Goal: Check status: Check status

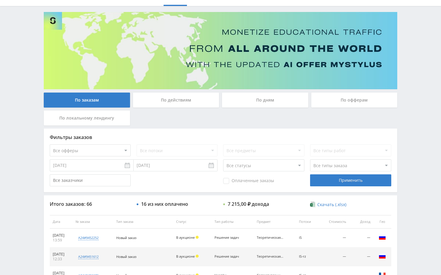
scroll to position [18, 0]
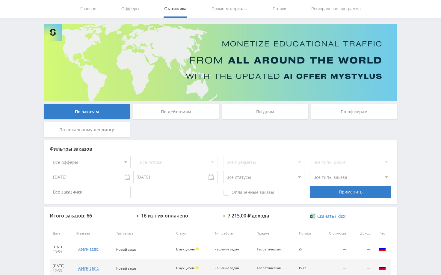
click at [409, 79] on div "Telegram-канал Инструменты База знаний Ваш менеджер: [PERSON_NAME] Online @edug…" at bounding box center [220, 233] width 441 height 503
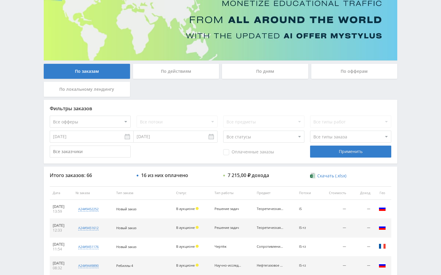
scroll to position [60, 0]
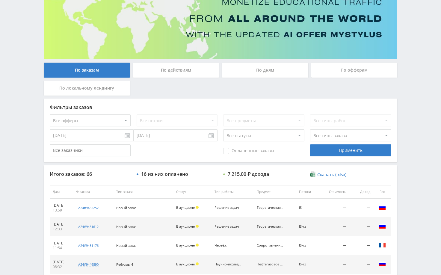
click at [411, 106] on div "Telegram-канал Инструменты База знаний Ваш менеджер: [PERSON_NAME] Online @edug…" at bounding box center [220, 191] width 441 height 503
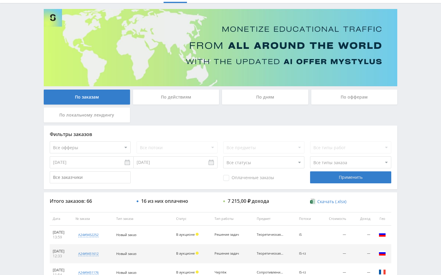
scroll to position [0, 0]
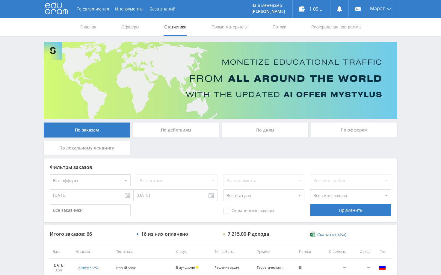
click at [410, 73] on div "Telegram-канал Инструменты База знаний Ваш менеджер: [PERSON_NAME] Online @edug…" at bounding box center [220, 251] width 441 height 503
click at [413, 79] on div "Telegram-канал Инструменты База знаний Ваш менеджер: [PERSON_NAME] Online @edug…" at bounding box center [220, 251] width 441 height 503
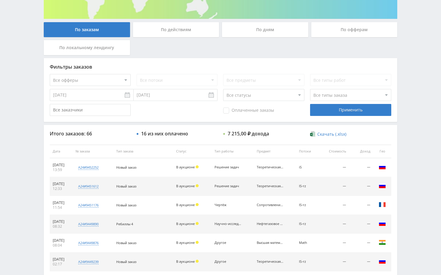
scroll to position [90, 0]
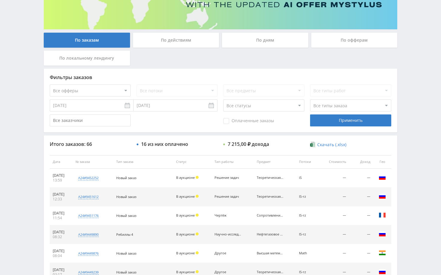
click at [429, 93] on div "Telegram-канал Инструменты База знаний Ваш менеджер: [PERSON_NAME] Online @edug…" at bounding box center [220, 161] width 441 height 503
click at [426, 87] on div "Telegram-канал Инструменты База знаний Ваш менеджер: [PERSON_NAME] Online @edug…" at bounding box center [220, 161] width 441 height 503
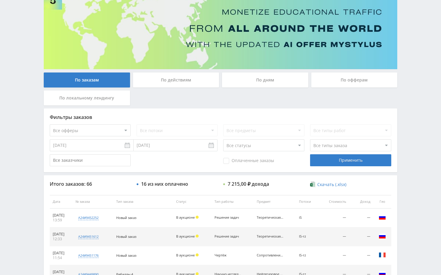
scroll to position [0, 0]
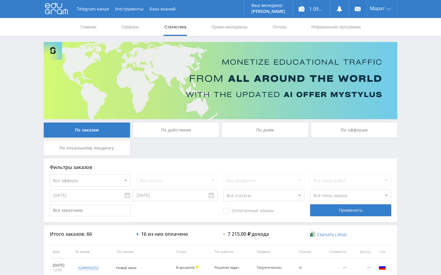
click at [416, 52] on div "Telegram-канал Инструменты База знаний Ваш менеджер: [PERSON_NAME] Online @edug…" at bounding box center [220, 251] width 441 height 503
drag, startPoint x: 421, startPoint y: 141, endPoint x: 414, endPoint y: 147, distance: 9.8
click at [421, 142] on div "Telegram-канал Инструменты База знаний Ваш менеджер: [PERSON_NAME] Online @edug…" at bounding box center [220, 251] width 441 height 503
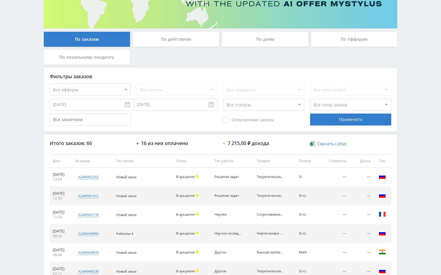
scroll to position [90, 0]
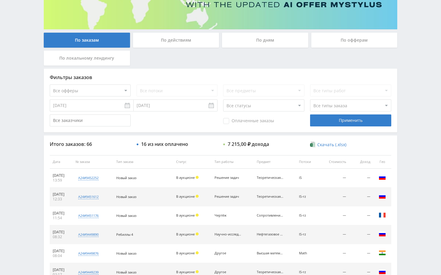
click at [412, 82] on div "Telegram-канал Инструменты База знаний Ваш менеджер: [PERSON_NAME] Online @edug…" at bounding box center [220, 161] width 441 height 503
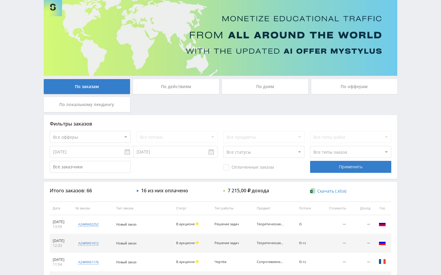
scroll to position [0, 0]
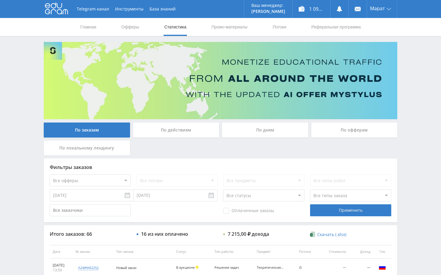
click at [417, 76] on div "Telegram-канал Инструменты База знаний Ваш менеджер: [PERSON_NAME] Alex Online …" at bounding box center [220, 251] width 441 height 503
click at [257, 129] on div "По дням" at bounding box center [265, 130] width 86 height 15
click at [0, 0] on input "По дням" at bounding box center [0, 0] width 0 height 0
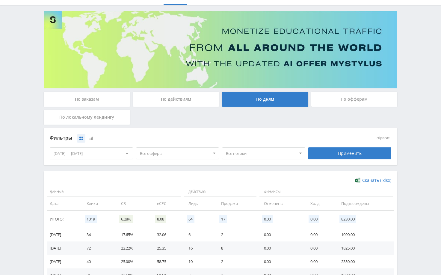
scroll to position [60, 0]
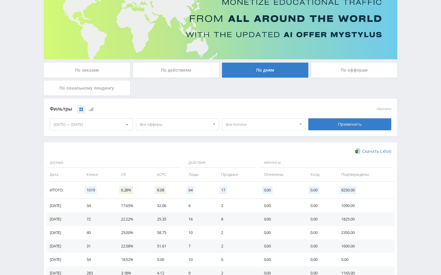
click at [92, 127] on div "03.09.2025 — 09.09.2025" at bounding box center [91, 124] width 83 height 11
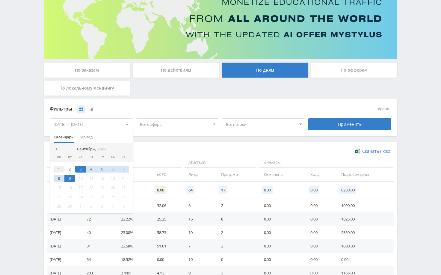
click at [59, 169] on div "1" at bounding box center [59, 169] width 11 height 7
click at [69, 178] on div "9" at bounding box center [69, 178] width 11 height 7
drag, startPoint x: 327, startPoint y: 128, endPoint x: 369, endPoint y: 138, distance: 42.6
click at [328, 128] on div "Применить" at bounding box center [349, 124] width 83 height 12
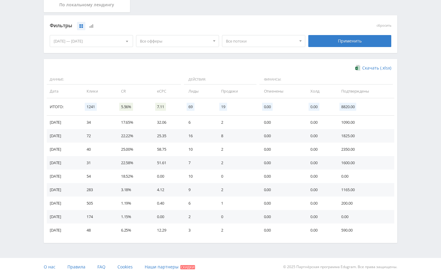
scroll to position [144, 0]
click at [421, 178] on div "Telegram-канал Инструменты База знаний Ваш менеджер: Alex Alex Online @edugram_…" at bounding box center [220, 65] width 441 height 419
click at [423, 164] on div "Telegram-канал Инструменты База знаний Ваш менеджер: Alex Alex Online @edugram_…" at bounding box center [220, 65] width 441 height 419
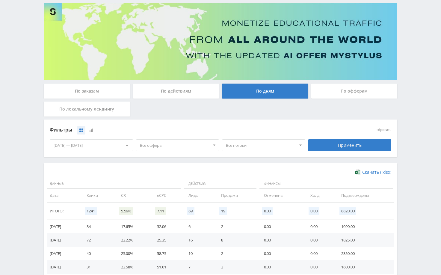
scroll to position [0, 0]
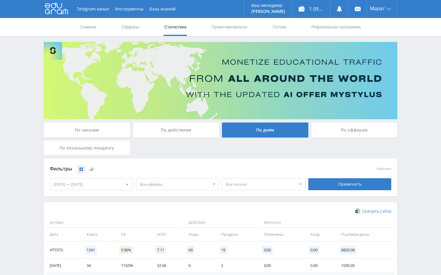
click at [102, 132] on div "По заказам" at bounding box center [87, 130] width 86 height 15
click at [0, 0] on input "По заказам" at bounding box center [0, 0] width 0 height 0
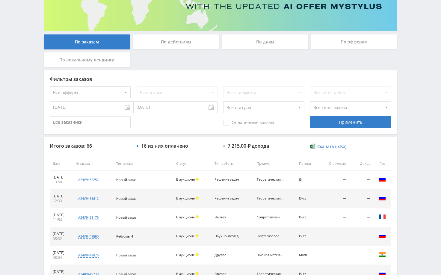
scroll to position [90, 0]
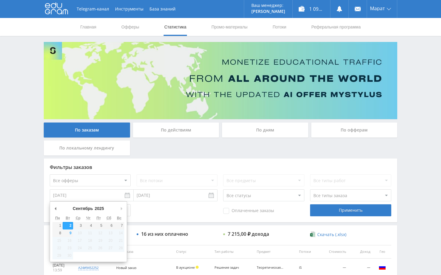
click at [107, 198] on input "[DATE]" at bounding box center [92, 195] width 84 height 12
type input "01.09.2025"
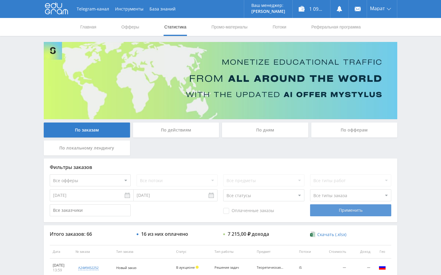
click at [343, 208] on div "Применить" at bounding box center [350, 210] width 81 height 12
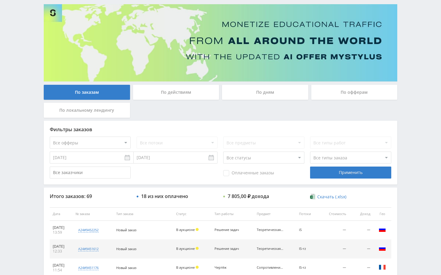
scroll to position [30, 0]
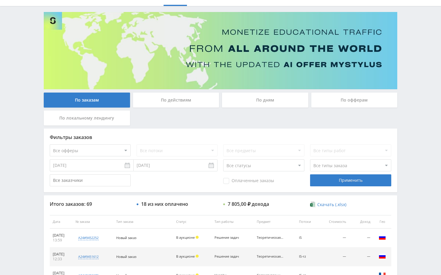
click at [405, 81] on div "Telegram-канал Инструменты База знаний Ваш менеджер: Alex Alex Online @edugram_…" at bounding box center [220, 221] width 441 height 503
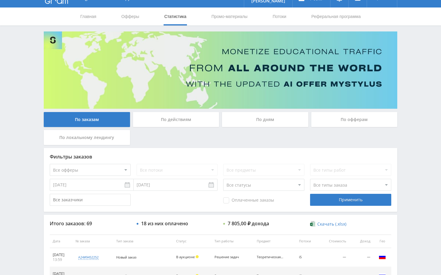
scroll to position [0, 0]
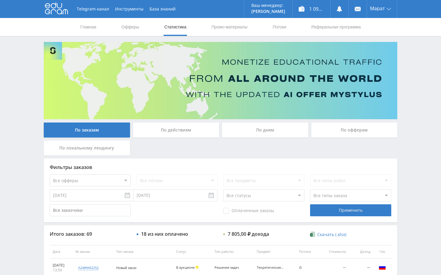
drag, startPoint x: 407, startPoint y: 146, endPoint x: 408, endPoint y: 151, distance: 5.1
click at [408, 146] on div "Telegram-канал Инструменты База знаний Ваш менеджер: Alex Alex Online @edugram_…" at bounding box center [220, 251] width 441 height 503
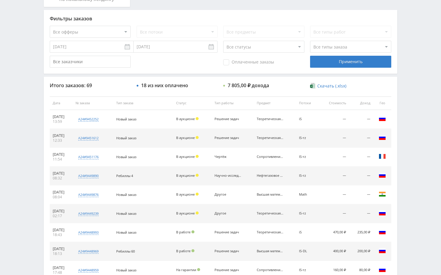
scroll to position [150, 0]
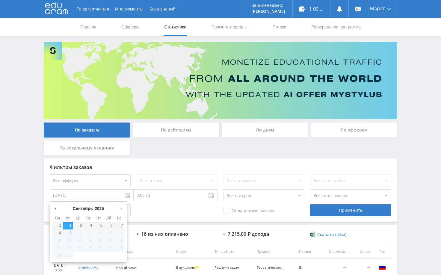
click at [125, 193] on input "[DATE]" at bounding box center [92, 195] width 84 height 12
click at [98, 208] on select "2015 2016 2017 2018 2019 2020 2021 2022 2023 2024 2025" at bounding box center [102, 209] width 16 height 6
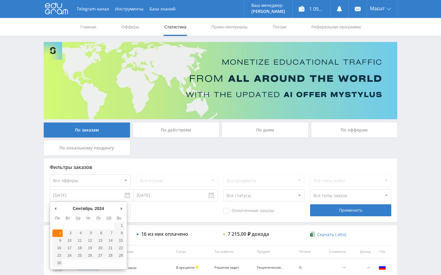
type input "02.09.2024"
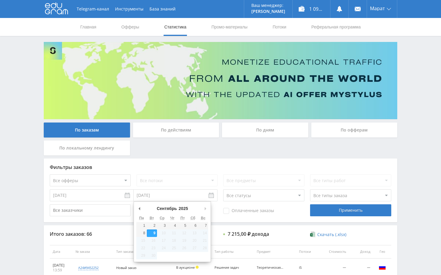
click at [187, 198] on input "[DATE]" at bounding box center [176, 195] width 84 height 12
click at [185, 209] on select "2015 2016 2017 2018 2019 2020 2021 2022 2023 2024 2025" at bounding box center [186, 209] width 16 height 6
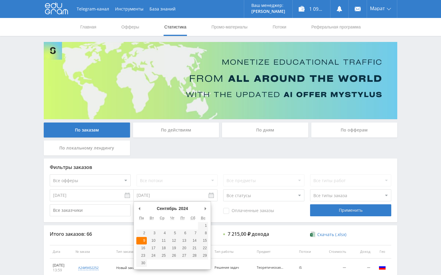
type input "09.09.2024"
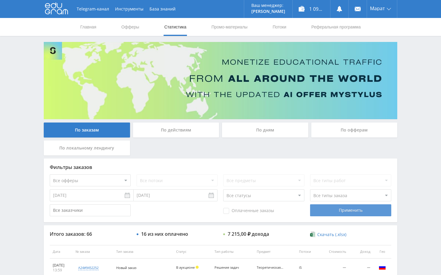
click at [335, 213] on div "Применить" at bounding box center [350, 210] width 81 height 12
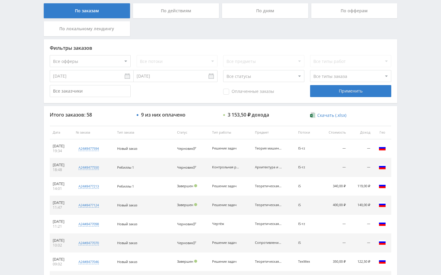
scroll to position [90, 0]
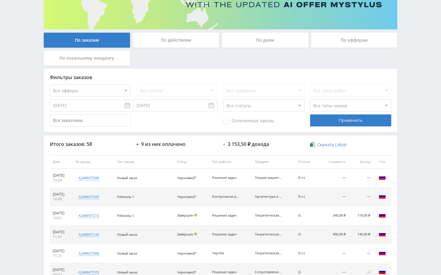
click at [407, 123] on div "Telegram-канал Инструменты База знаний Ваш менеджер: Alex Alex Online @edugram_…" at bounding box center [220, 161] width 441 height 503
click at [87, 107] on input "02.09.2024" at bounding box center [92, 105] width 84 height 12
click at [324, 118] on div "Применить" at bounding box center [350, 120] width 81 height 12
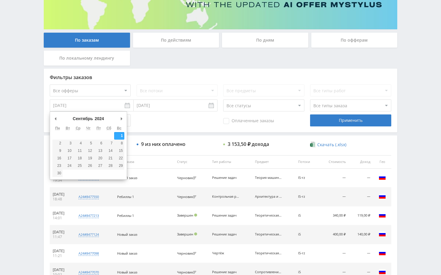
click at [105, 105] on input "01.09.2024" at bounding box center [92, 105] width 84 height 12
click at [102, 119] on select "2015 2016 2017 2018 2019 2020 2021 2022 2023 2024 2025" at bounding box center [102, 119] width 16 height 6
type input "01.09.2023"
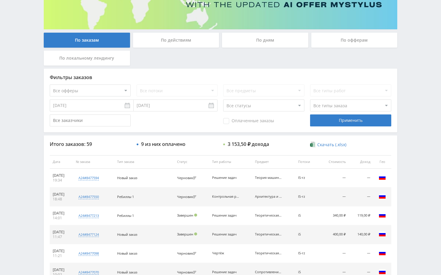
click at [173, 105] on input "09.09.2024" at bounding box center [176, 105] width 84 height 12
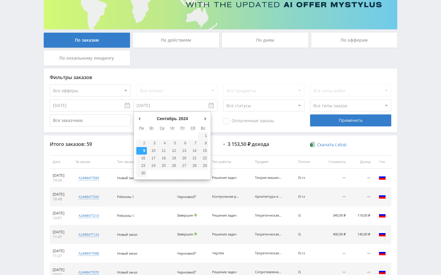
click at [184, 120] on select "2015 2016 2017 2018 2019 2020 2021 2022 2023 2024 2025" at bounding box center [186, 119] width 16 height 6
type input "09.09.2023"
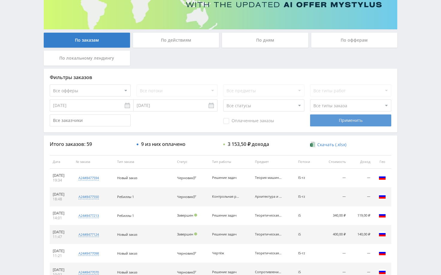
click at [333, 121] on div "Применить" at bounding box center [350, 120] width 81 height 12
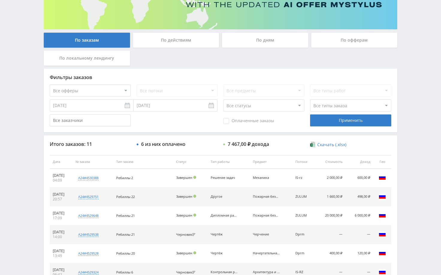
click at [407, 122] on div "Telegram-канал Инструменты База знаний Ваш менеджер: Alex Alex Online @edugram_…" at bounding box center [220, 161] width 441 height 503
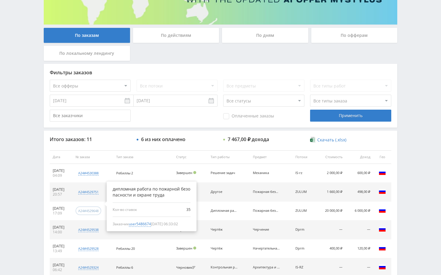
scroll to position [78, 0]
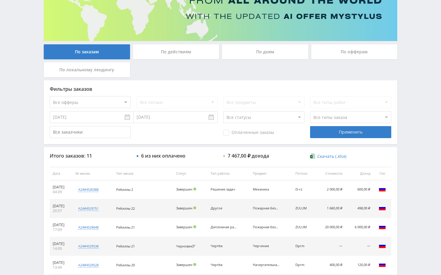
click at [407, 128] on div "Telegram-канал Инструменты База знаний Ваш менеджер: Alex Alex Online @edugram_…" at bounding box center [220, 173] width 441 height 503
drag, startPoint x: 401, startPoint y: 76, endPoint x: 404, endPoint y: 86, distance: 10.3
click at [401, 77] on div "Telegram-канал Инструменты База знаний Ваш менеджер: Alex Alex Online @edugram_…" at bounding box center [220, 173] width 441 height 503
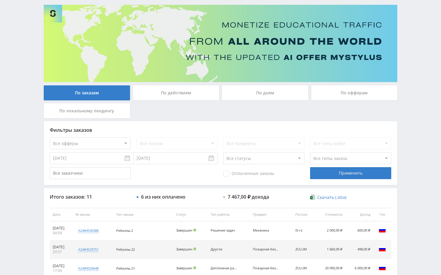
scroll to position [0, 0]
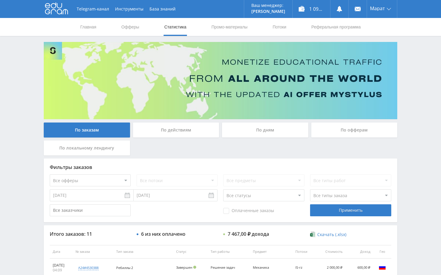
click at [423, 91] on div "Telegram-канал Инструменты База знаний Ваш менеджер: Alex Alex Online @edugram_…" at bounding box center [220, 251] width 441 height 503
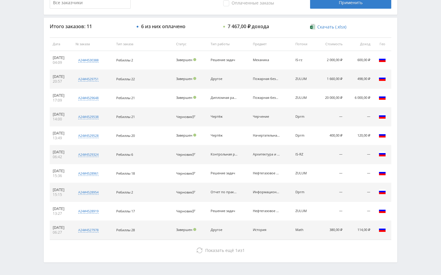
scroll to position [210, 0]
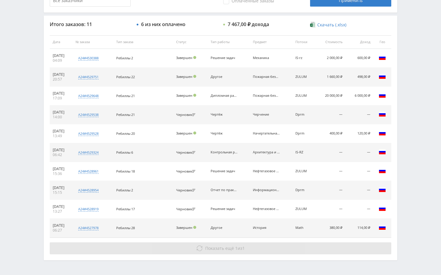
click at [303, 252] on button "Показать ещё 1 из 1" at bounding box center [221, 248] width 342 height 12
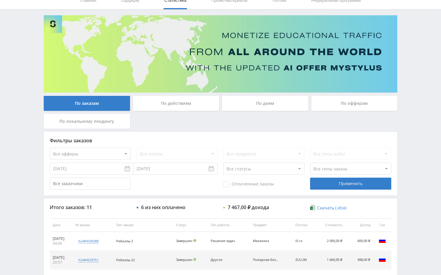
scroll to position [0, 0]
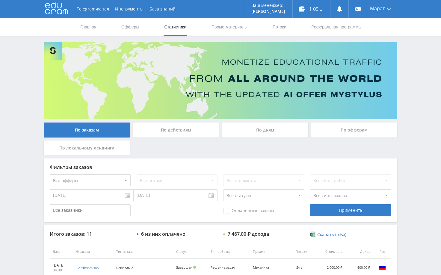
click at [272, 134] on div "По дням" at bounding box center [265, 130] width 86 height 15
click at [0, 0] on input "По дням" at bounding box center [0, 0] width 0 height 0
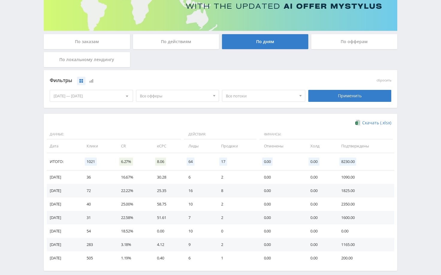
scroll to position [90, 0]
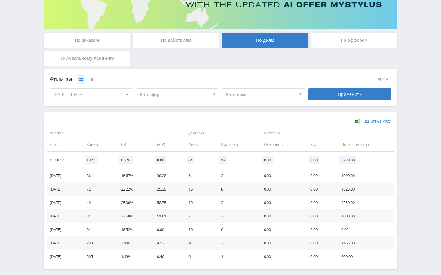
click at [113, 98] on div "03.09.2025 — 09.09.2025" at bounding box center [91, 94] width 83 height 11
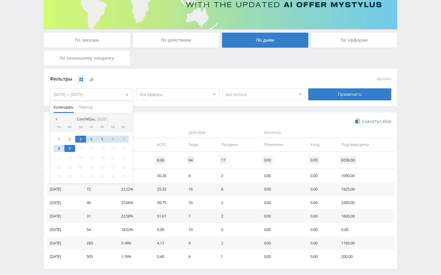
click at [102, 118] on icon "2025" at bounding box center [101, 119] width 8 height 4
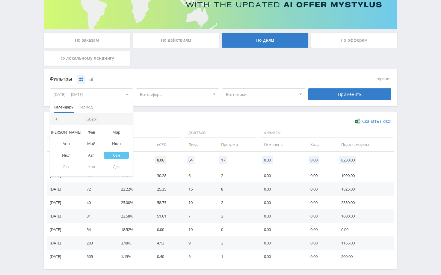
click at [90, 120] on div "2025" at bounding box center [91, 119] width 13 height 5
click at [62, 149] on div "2023" at bounding box center [63, 147] width 19 height 7
click at [119, 156] on div "Сен" at bounding box center [116, 155] width 25 height 7
click at [102, 141] on div "1" at bounding box center [102, 139] width 11 height 7
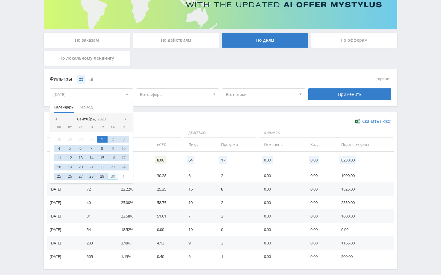
click at [113, 177] on div "30" at bounding box center [113, 176] width 11 height 7
click at [337, 96] on div "Применить" at bounding box center [349, 94] width 83 height 12
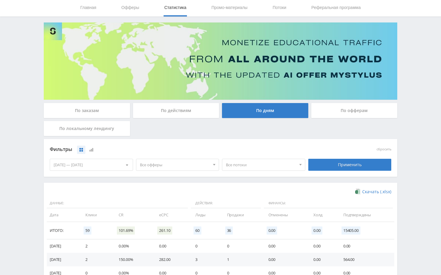
scroll to position [30, 0]
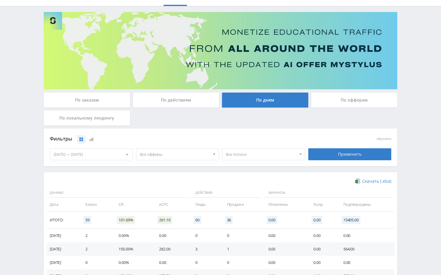
click at [93, 140] on icon at bounding box center [92, 140] width 4 height 4
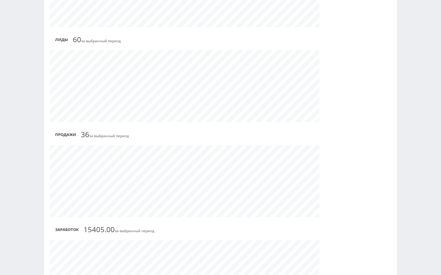
scroll to position [346, 0]
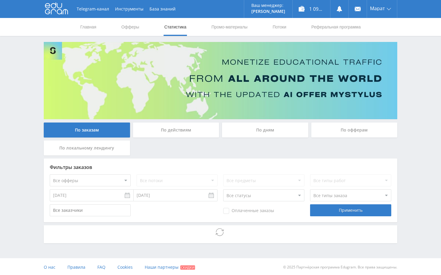
click at [238, 127] on div "По дням" at bounding box center [265, 130] width 86 height 15
click at [0, 0] on input "По дням" at bounding box center [0, 0] width 0 height 0
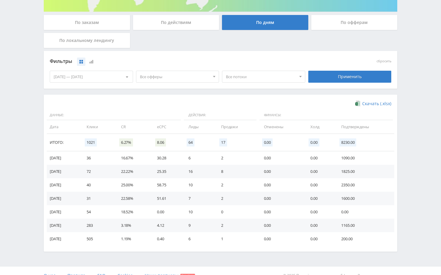
scroll to position [117, 0]
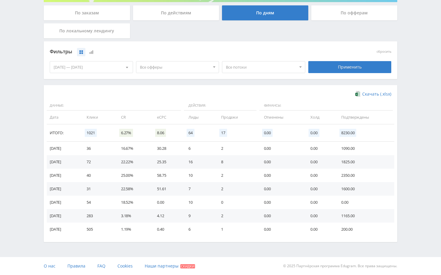
click at [93, 65] on div "[DATE] — [DATE]" at bounding box center [91, 66] width 83 height 11
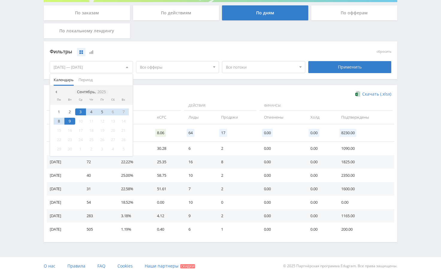
click at [102, 92] on icon "2025" at bounding box center [101, 92] width 8 height 4
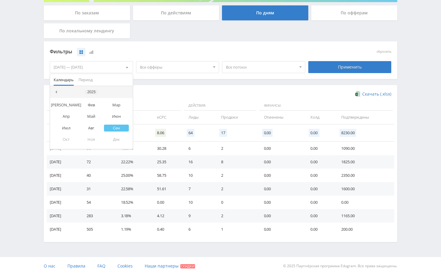
click at [95, 93] on div "2025" at bounding box center [91, 92] width 13 height 5
click at [85, 121] on div "2024" at bounding box center [82, 120] width 19 height 7
click at [114, 128] on div "Сен" at bounding box center [116, 128] width 25 height 7
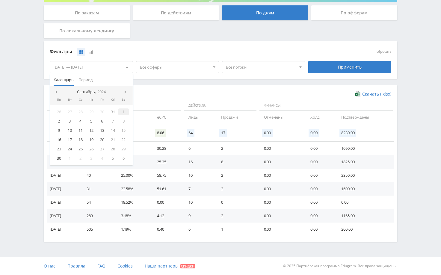
click at [121, 112] on div "1" at bounding box center [123, 111] width 11 height 7
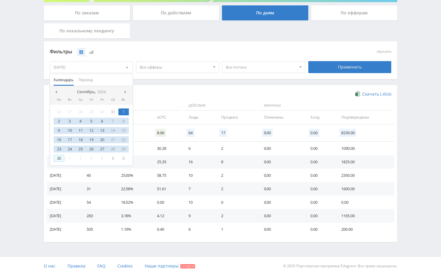
click at [61, 158] on div "30" at bounding box center [59, 158] width 11 height 7
click at [339, 66] on div "Применить" at bounding box center [349, 67] width 83 height 12
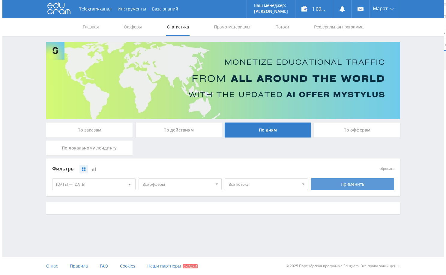
scroll to position [0, 0]
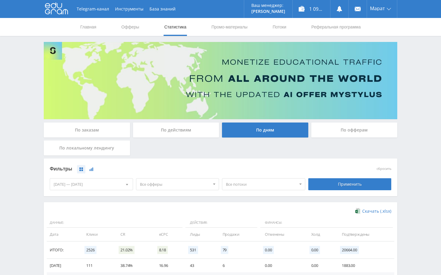
click at [92, 167] on button at bounding box center [91, 169] width 8 height 8
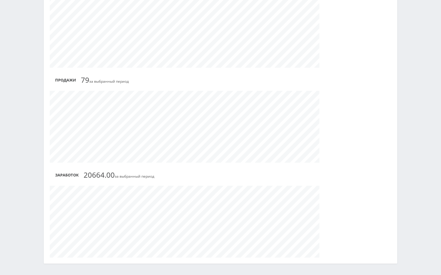
scroll to position [346, 0]
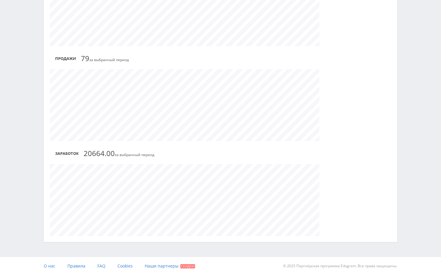
click at [356, 194] on div at bounding box center [221, 200] width 342 height 72
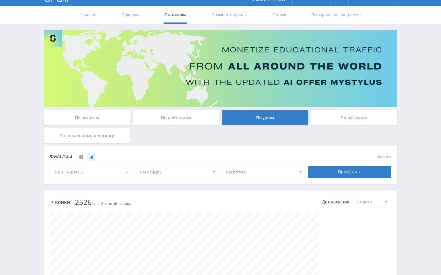
scroll to position [0, 0]
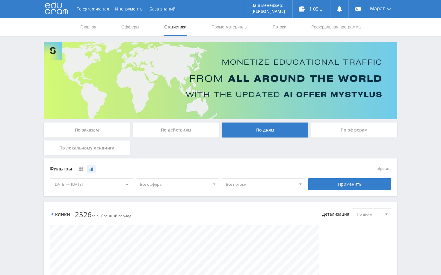
drag, startPoint x: 409, startPoint y: 81, endPoint x: 412, endPoint y: 71, distance: 10.9
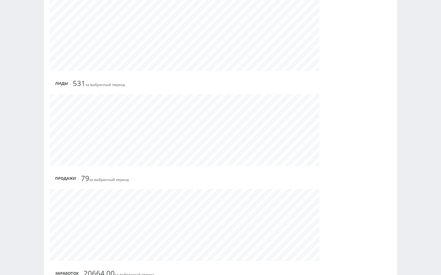
scroll to position [136, 0]
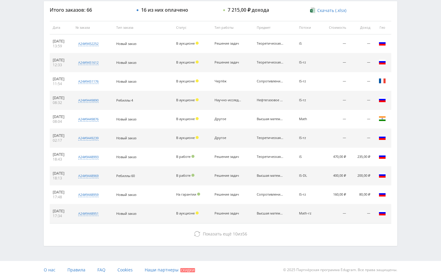
scroll to position [228, 0]
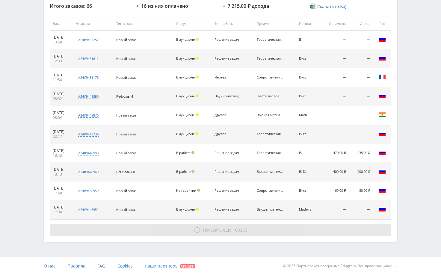
click at [201, 230] on button "Показать ещё 10 из 56" at bounding box center [221, 230] width 342 height 12
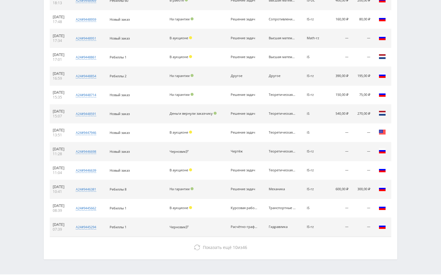
scroll to position [408, 0]
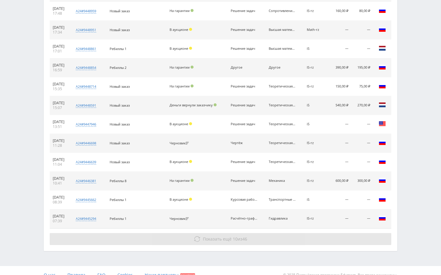
click at [271, 236] on button "Показать ещё 10 из 46" at bounding box center [221, 239] width 342 height 12
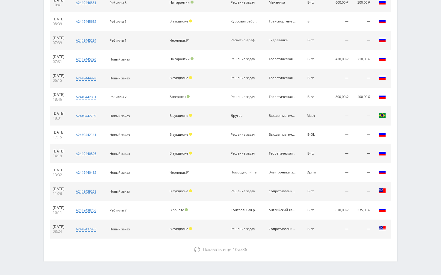
scroll to position [606, 0]
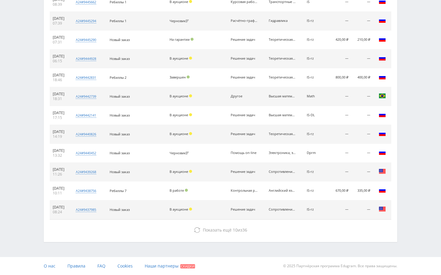
click at [271, 236] on button "Показать ещё 10 из 36" at bounding box center [221, 230] width 342 height 12
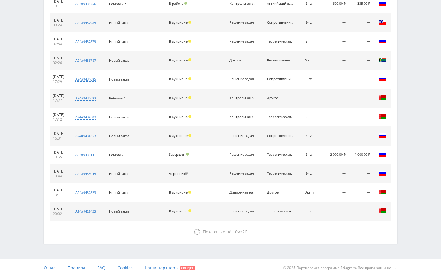
scroll to position [794, 0]
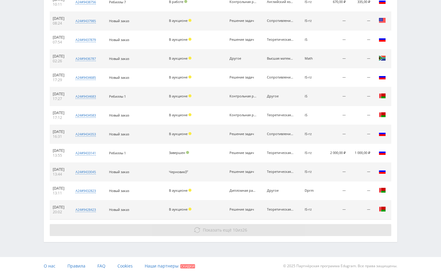
click at [294, 227] on button "Показать ещё 10 из 26" at bounding box center [221, 230] width 342 height 12
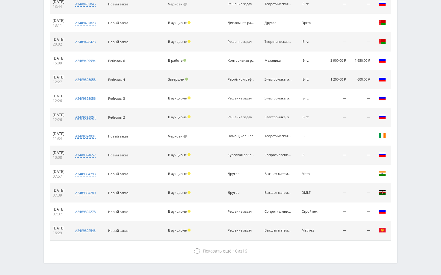
scroll to position [983, 0]
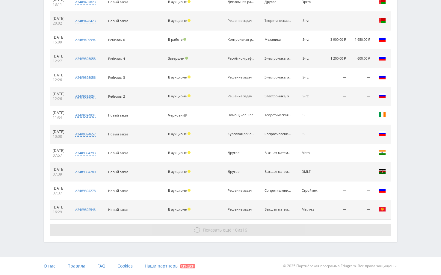
click at [301, 225] on button "Показать ещё 10 из 16" at bounding box center [221, 230] width 342 height 12
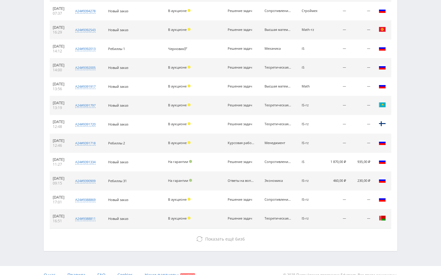
scroll to position [1172, 0]
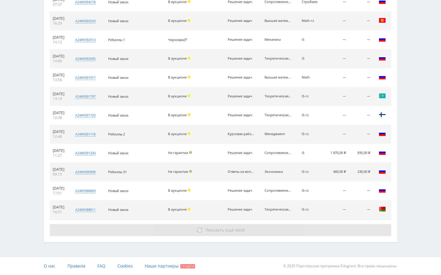
click at [305, 228] on button "Показать ещё 6 из 6" at bounding box center [221, 230] width 342 height 12
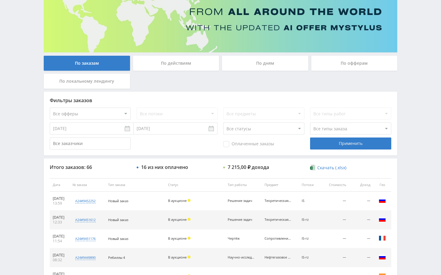
scroll to position [37, 0]
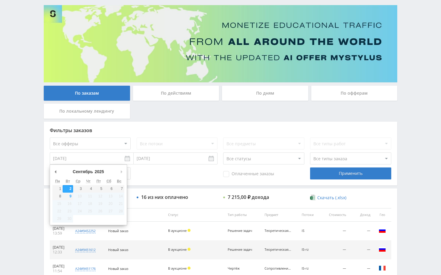
click at [99, 159] on input "[DATE]" at bounding box center [92, 159] width 84 height 12
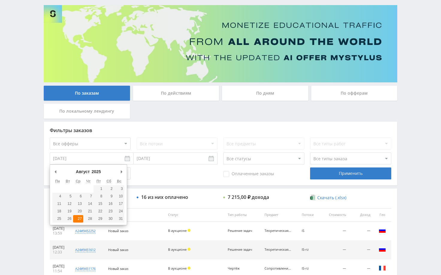
type input "[DATE]"
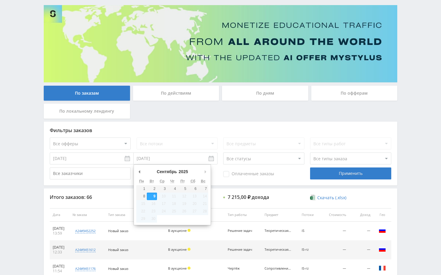
click at [145, 156] on input "[DATE]" at bounding box center [176, 159] width 84 height 12
type input "[DATE]"
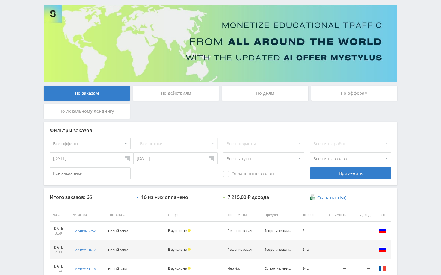
click at [325, 167] on div "Фильтры заказов Все офферы MyStylus MyStylus - Revshare Кампус AI Studybay Авто…" at bounding box center [221, 154] width 354 height 64
click at [325, 173] on div "Применить" at bounding box center [350, 174] width 81 height 12
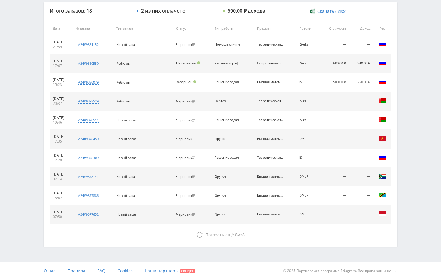
scroll to position [228, 0]
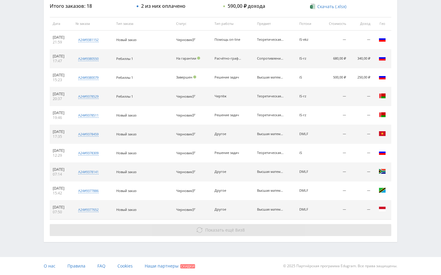
click at [366, 232] on button "Показать ещё 8 из 8" at bounding box center [221, 230] width 342 height 12
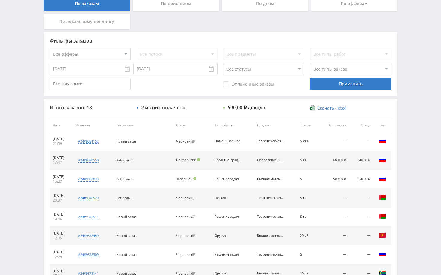
scroll to position [67, 0]
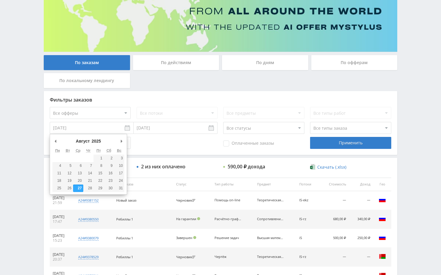
click at [102, 129] on input "[DATE]" at bounding box center [92, 128] width 84 height 12
type input "[DATE]"
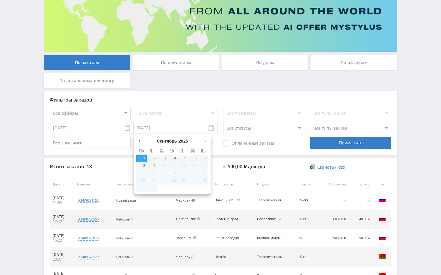
click at [155, 131] on input "[DATE]" at bounding box center [176, 128] width 84 height 12
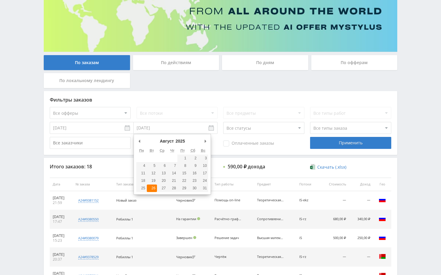
type input "[DATE]"
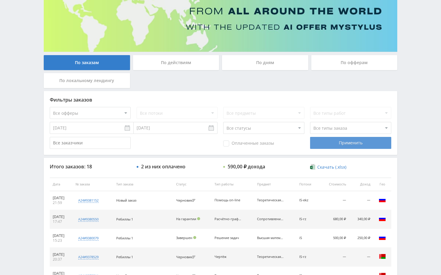
click at [345, 146] on div "Применить" at bounding box center [350, 143] width 81 height 12
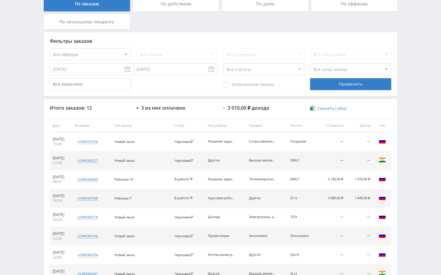
scroll to position [127, 0]
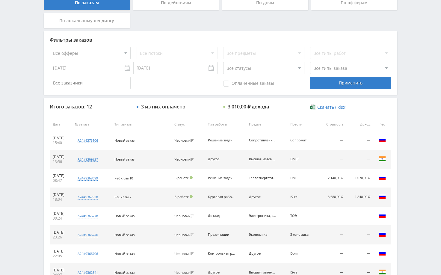
click at [259, 86] on span "Оплаченные заказы" at bounding box center [248, 84] width 51 height 6
click at [0, 0] on input "Оплаченные заказы" at bounding box center [0, 0] width 0 height 0
drag, startPoint x: 316, startPoint y: 82, endPoint x: 318, endPoint y: 83, distance: 3.1
click at [316, 82] on div "Применить" at bounding box center [350, 83] width 81 height 12
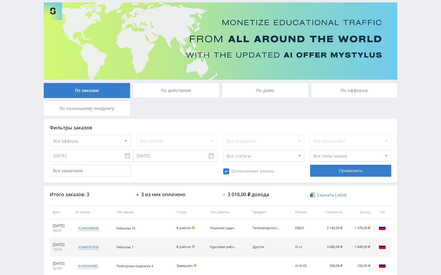
scroll to position [0, 0]
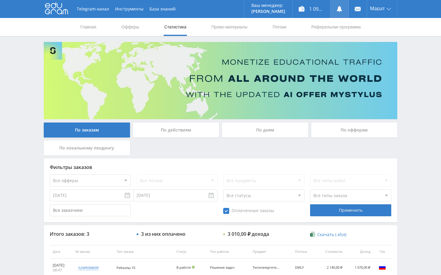
click at [339, 10] on use at bounding box center [339, 9] width 5 height 6
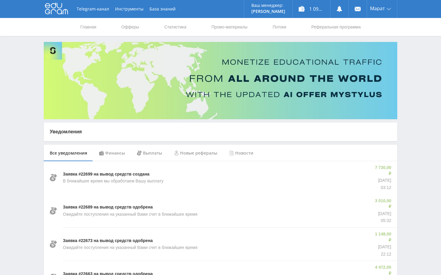
click at [114, 150] on div "Финансы" at bounding box center [112, 153] width 38 height 17
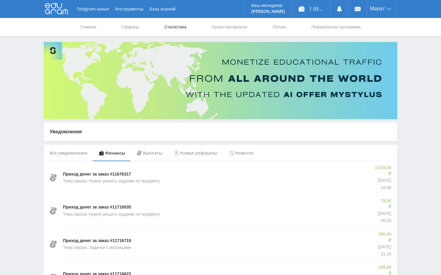
click at [177, 27] on link "Статистика" at bounding box center [175, 27] width 23 height 18
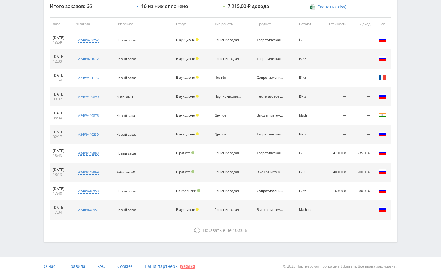
scroll to position [228, 0]
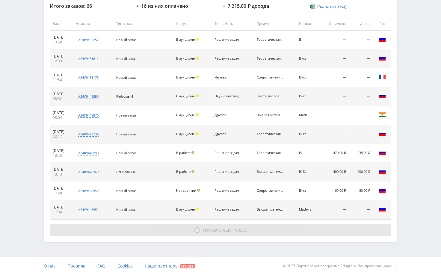
click at [361, 229] on button "Показать ещё 10 из 56" at bounding box center [221, 230] width 342 height 12
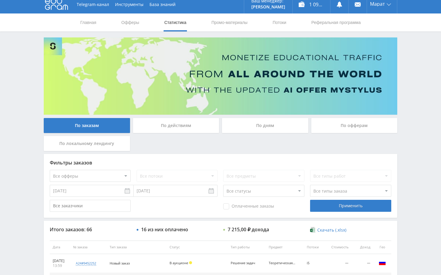
scroll to position [0, 0]
